Goal: Entertainment & Leisure: Consume media (video, audio)

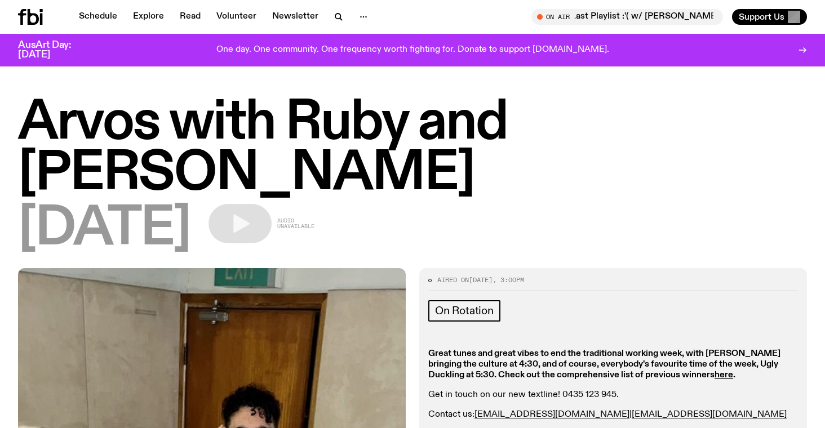
scroll to position [248, 0]
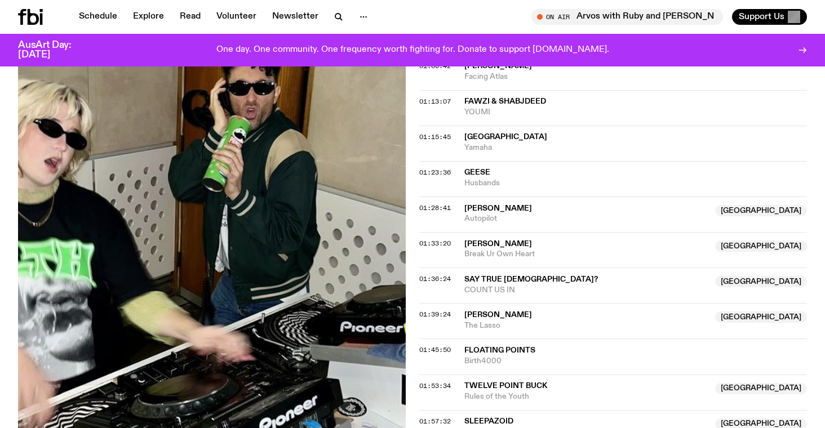
scroll to position [849, 0]
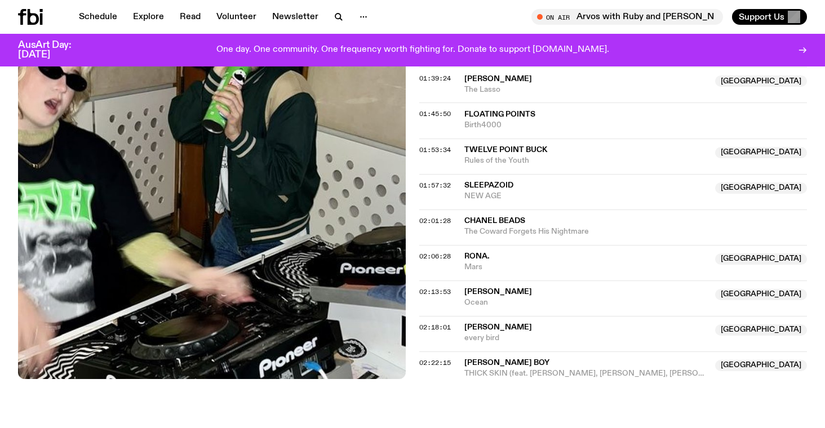
scroll to position [1055, 0]
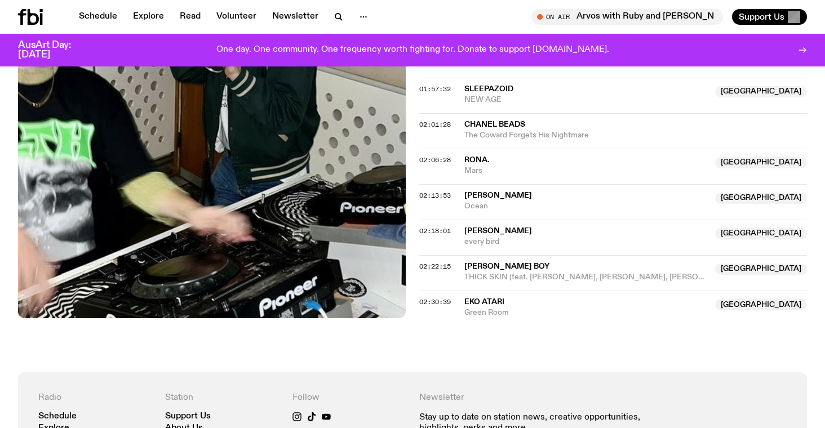
scroll to position [1152, 0]
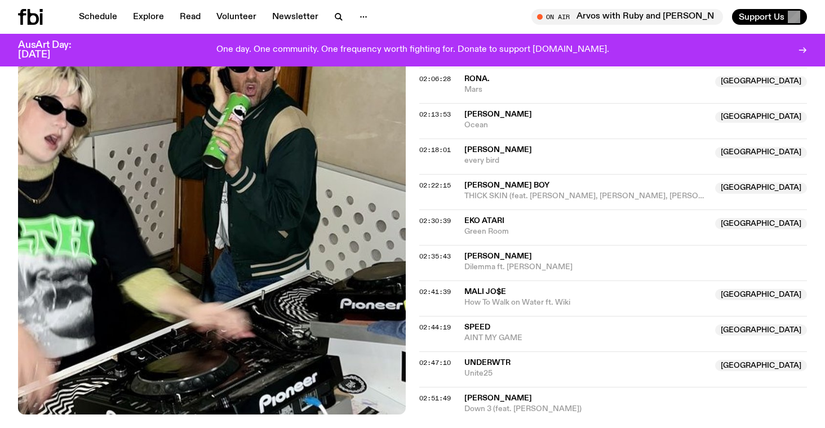
scroll to position [1231, 0]
